Goal: Find specific page/section: Find specific page/section

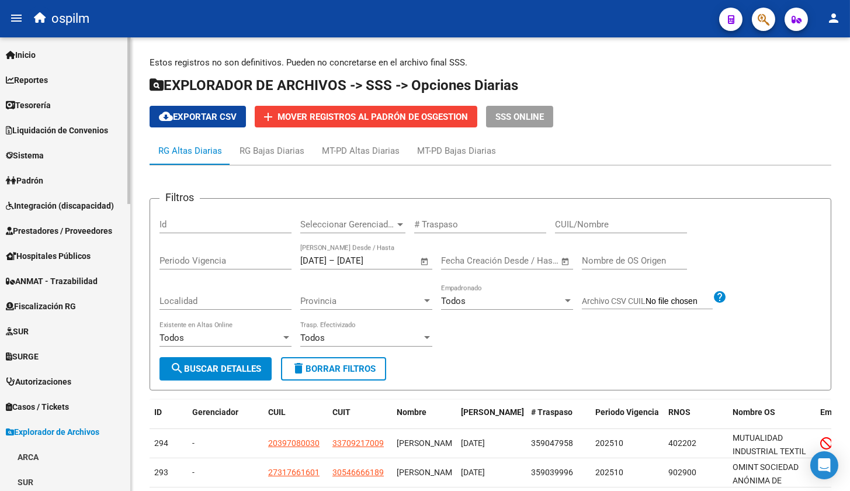
click at [34, 75] on span "Reportes" at bounding box center [27, 80] width 42 height 13
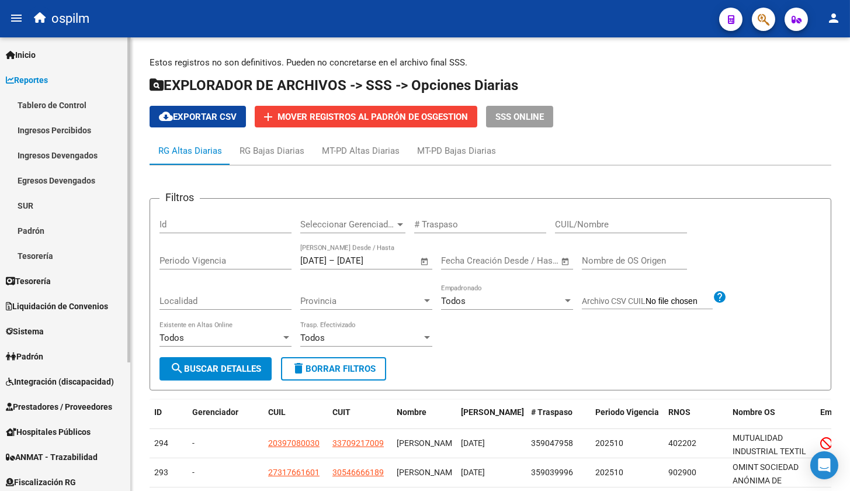
click at [35, 98] on link "Tablero de Control" at bounding box center [65, 104] width 130 height 25
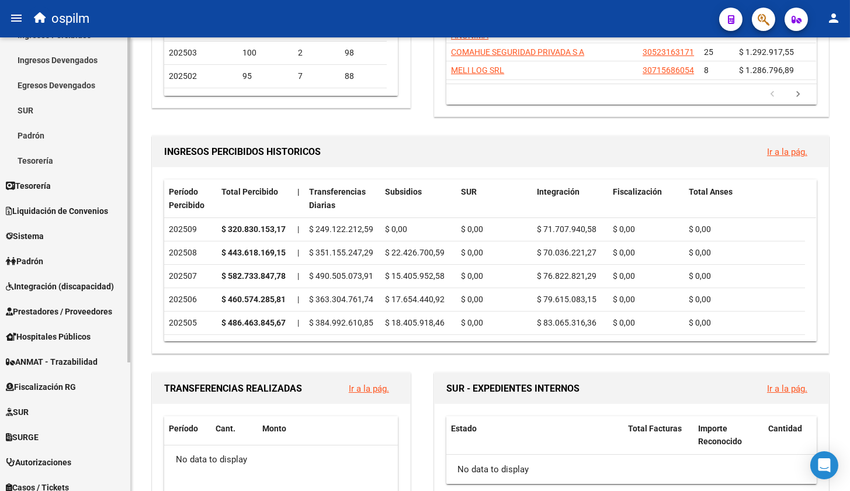
scroll to position [179, 0]
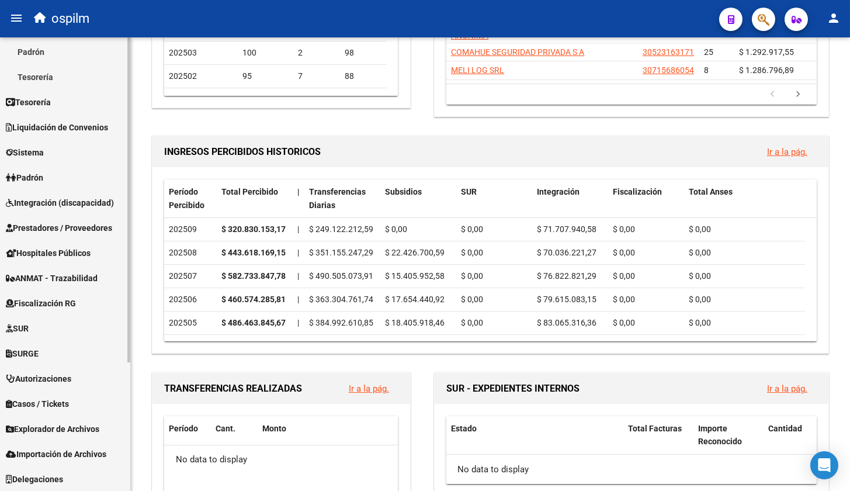
click at [36, 423] on span "Explorador de Archivos" at bounding box center [53, 429] width 94 height 13
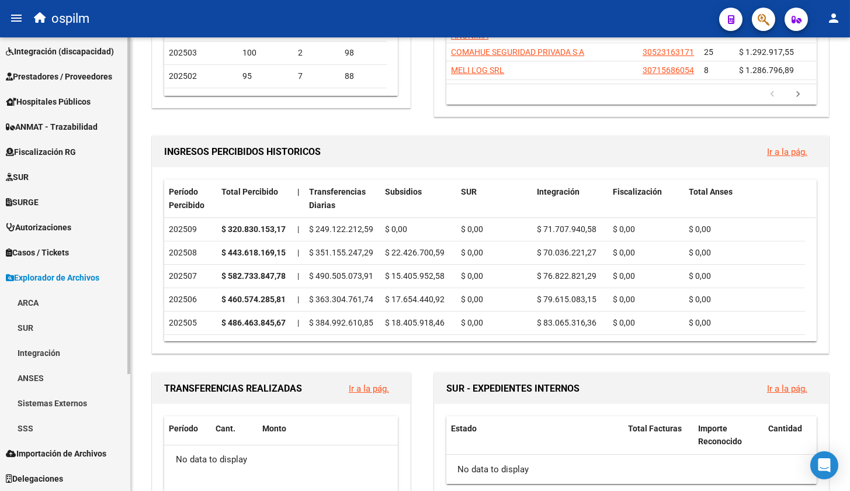
scroll to position [154, 0]
click at [36, 422] on link "SSS" at bounding box center [65, 428] width 130 height 25
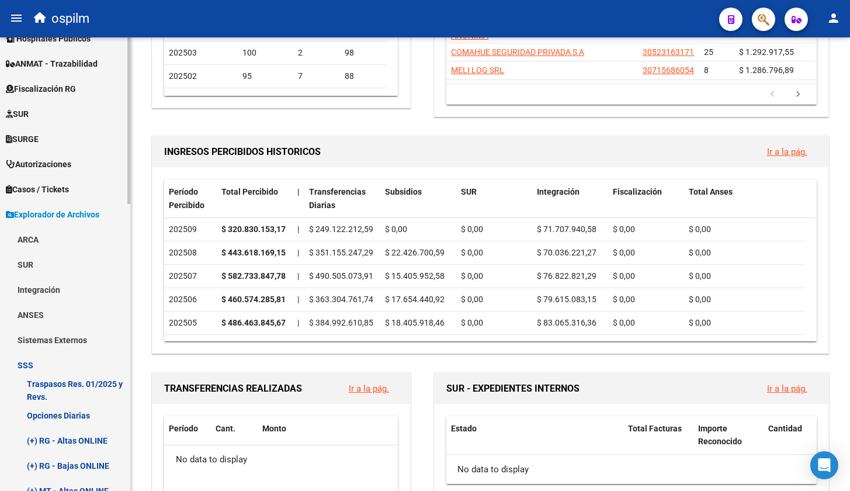
scroll to position [227, 0]
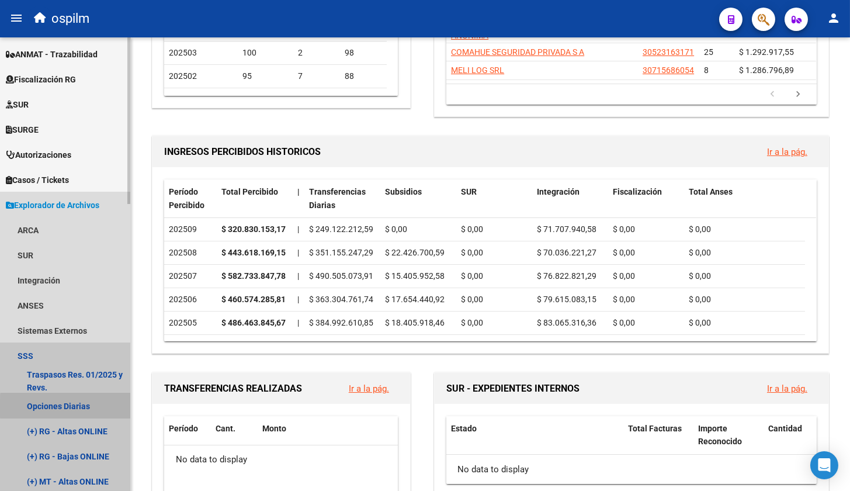
click at [74, 407] on link "Opciones Diarias" at bounding box center [65, 405] width 130 height 25
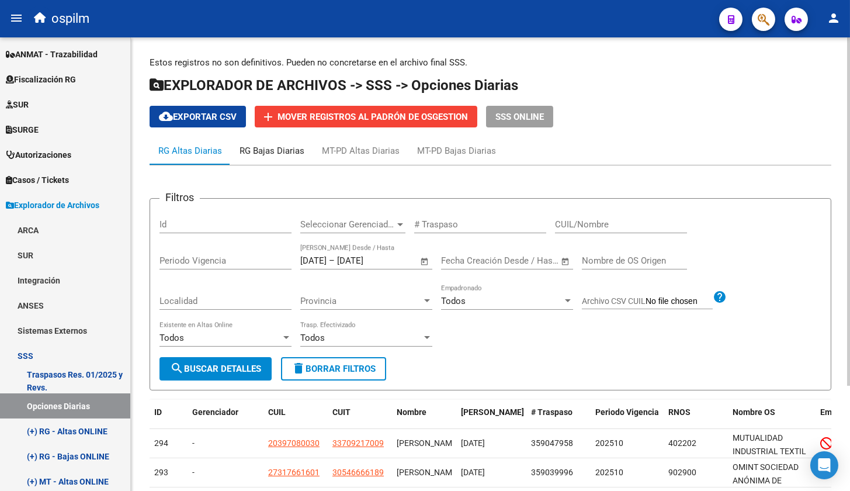
click at [251, 141] on div "RG Bajas Diarias" at bounding box center [272, 151] width 82 height 28
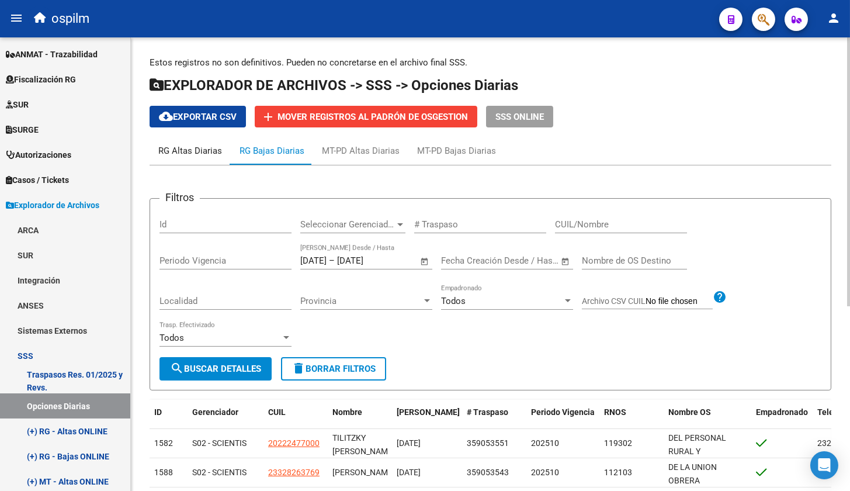
click at [185, 155] on div "RG Altas Diarias" at bounding box center [190, 150] width 64 height 13
